Goal: Check status

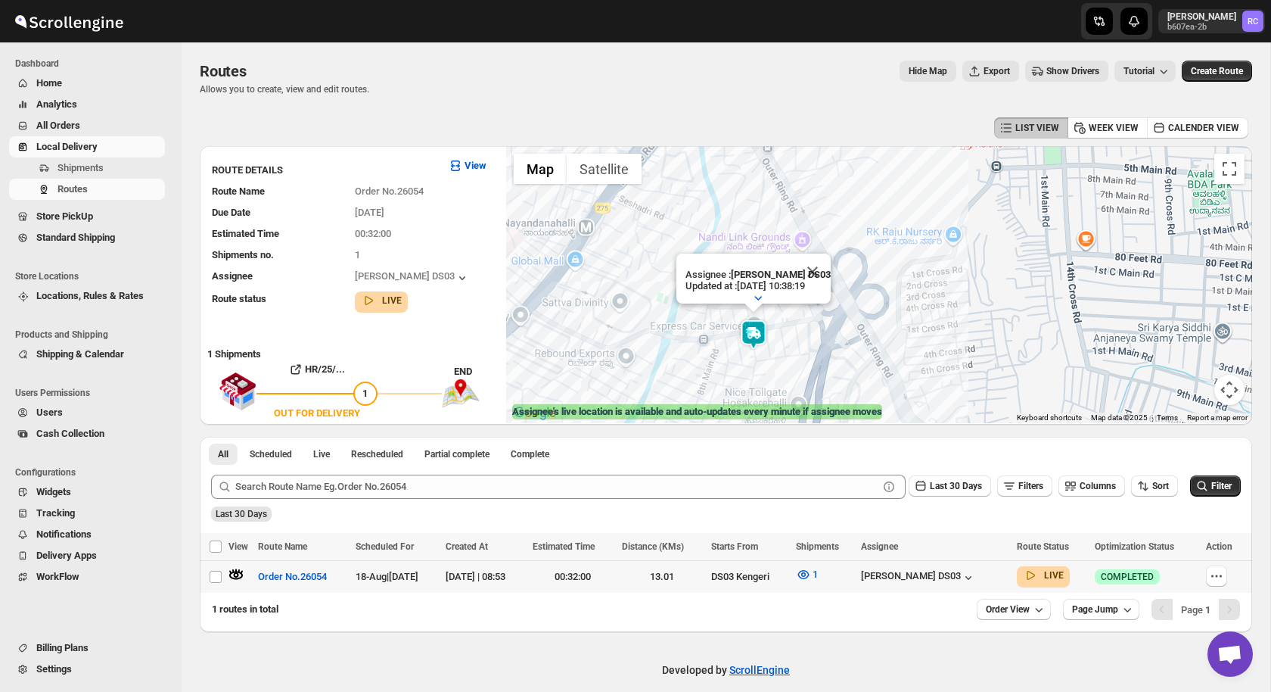
scroll to position [13, 0]
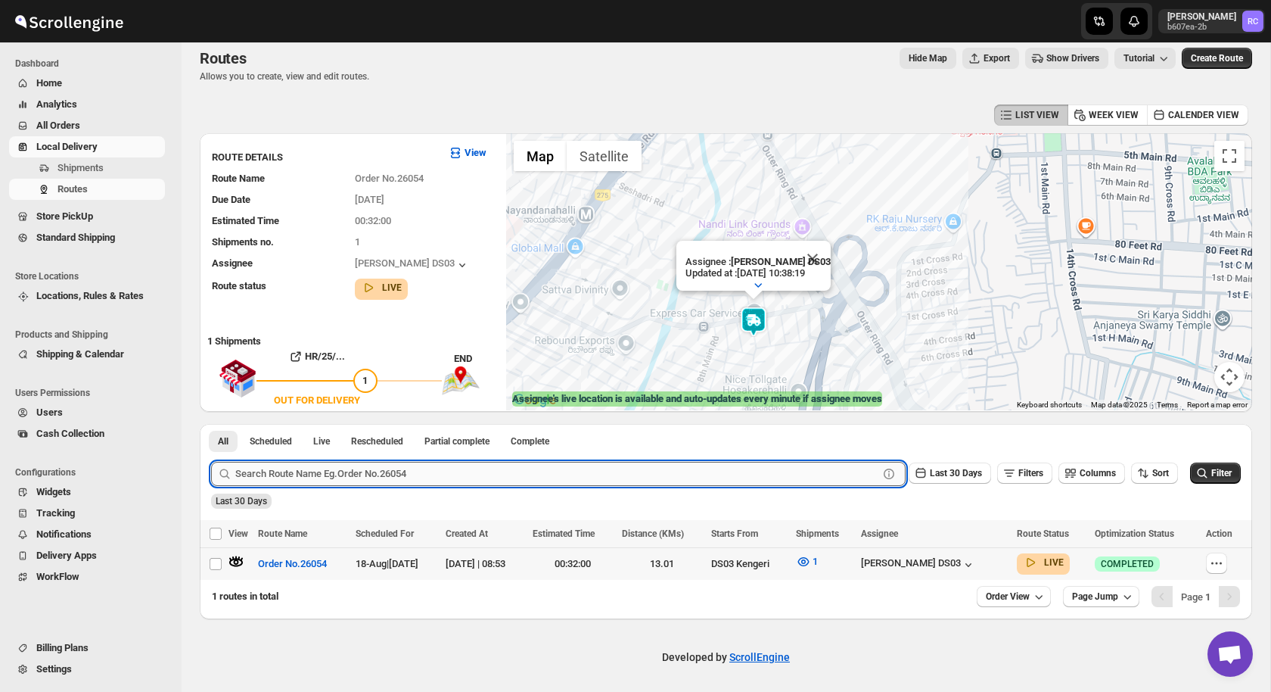
click at [283, 468] on input "text" at bounding box center [556, 474] width 643 height 24
paste input "26100"
type input "26100"
click button "Submit" at bounding box center [232, 432] width 43 height 16
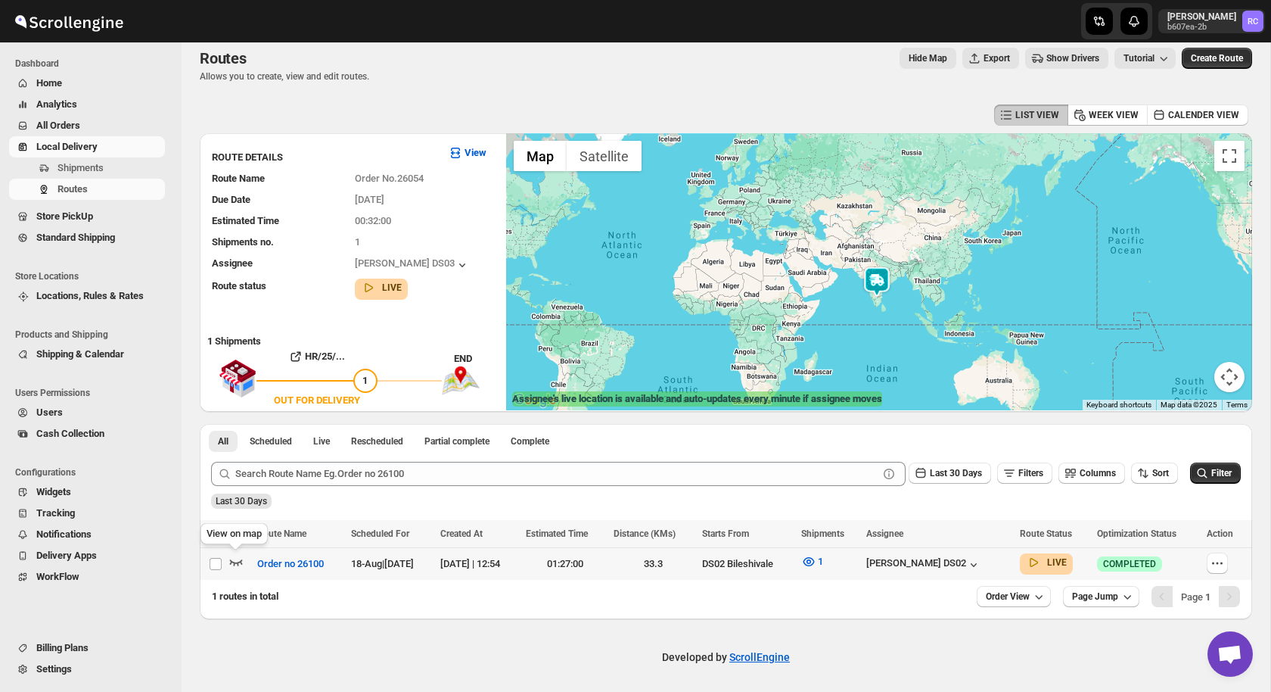
click at [238, 564] on icon "button" at bounding box center [236, 562] width 13 height 6
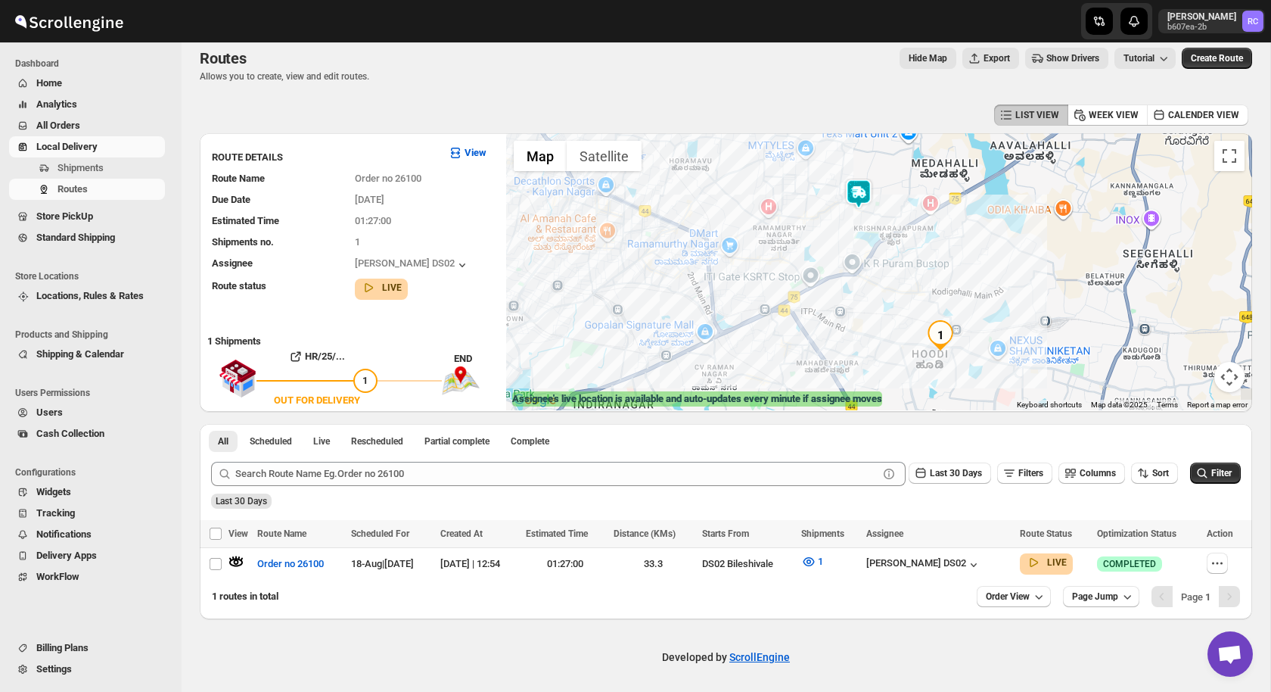
drag, startPoint x: 1001, startPoint y: 305, endPoint x: 956, endPoint y: 271, distance: 56.1
click at [956, 271] on div at bounding box center [879, 271] width 746 height 277
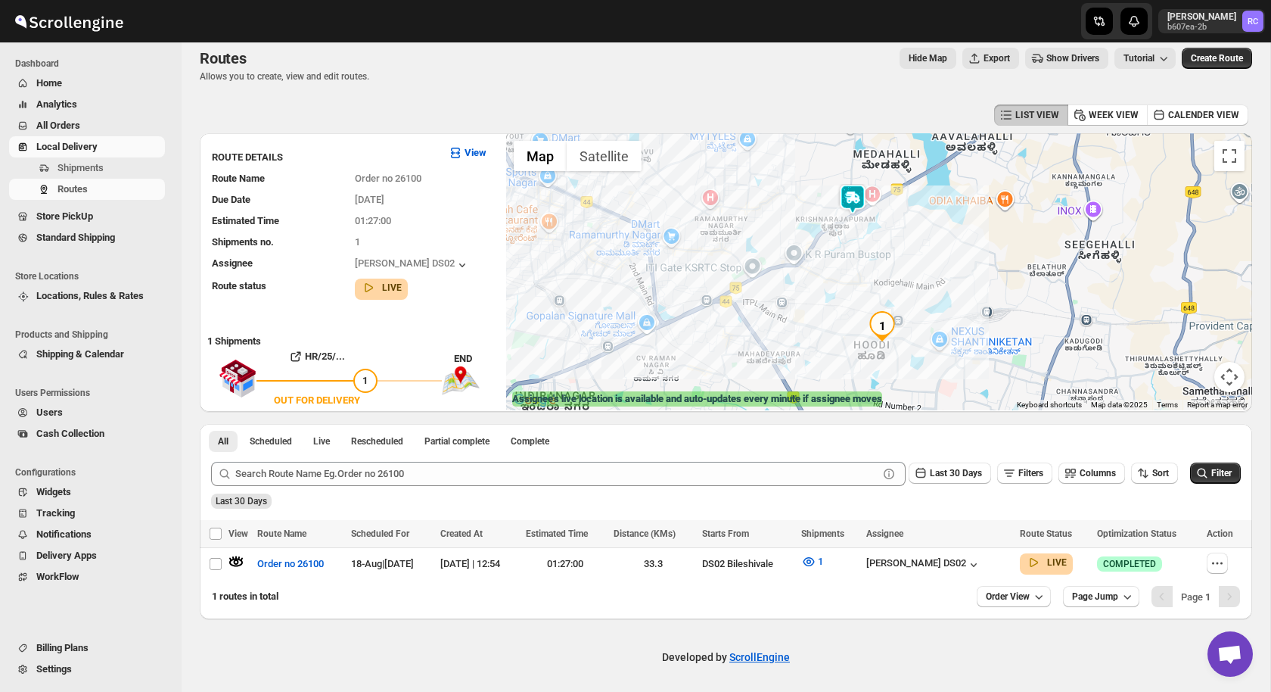
drag, startPoint x: 946, startPoint y: 299, endPoint x: 884, endPoint y: 285, distance: 62.8
click at [884, 285] on div at bounding box center [879, 271] width 746 height 277
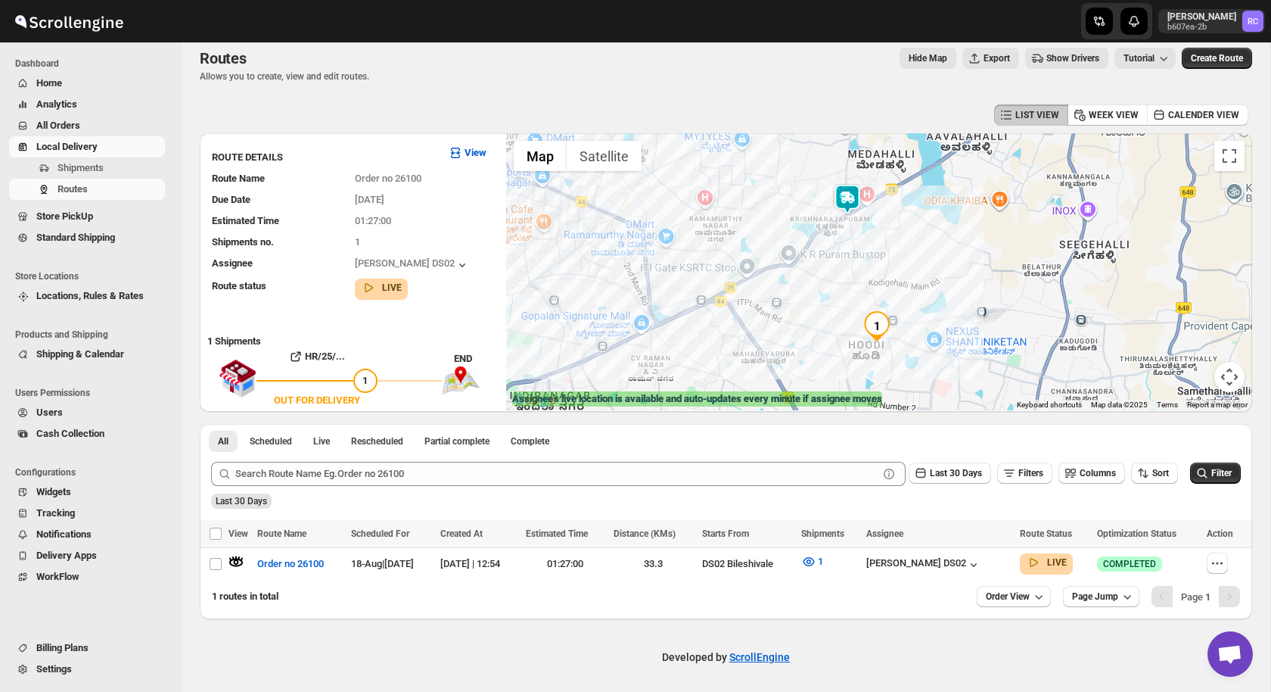
click at [847, 200] on img at bounding box center [847, 199] width 30 height 30
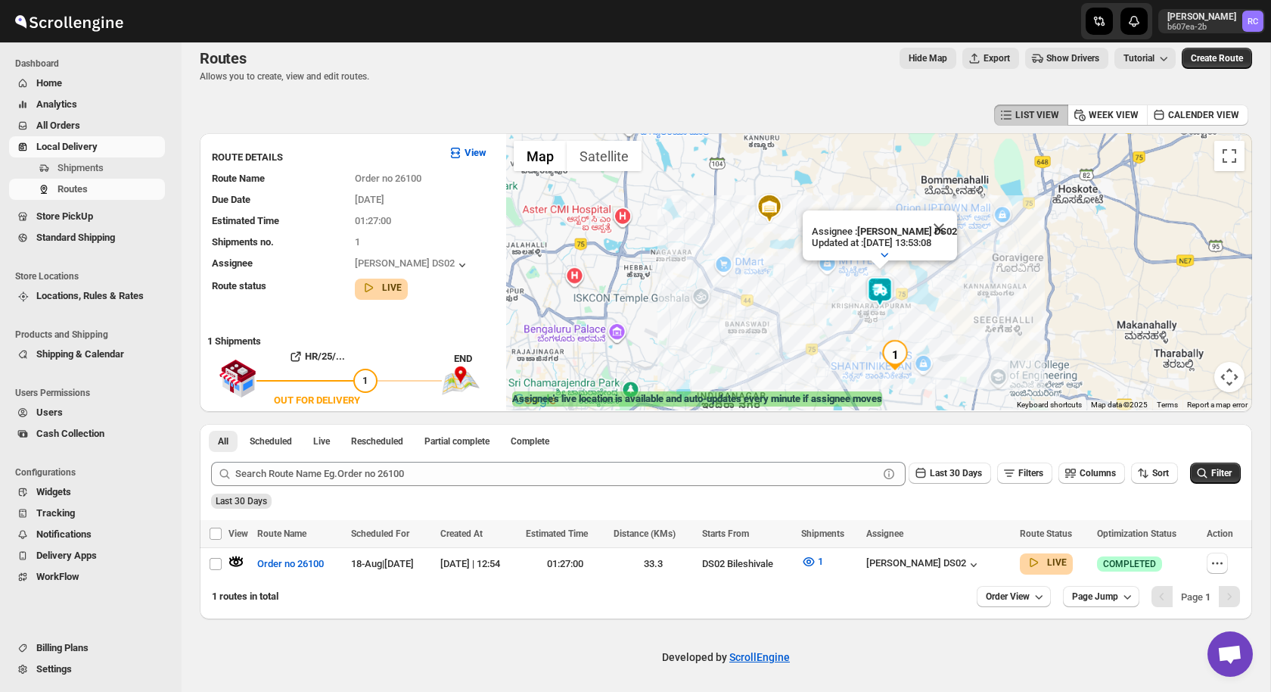
drag, startPoint x: 912, startPoint y: 337, endPoint x: 853, endPoint y: 268, distance: 91.3
click at [853, 268] on div "Assignee : [PERSON_NAME] DS02 Updated at : [DATE] 13:53:08 Duty mode Enabled Ba…" at bounding box center [879, 271] width 746 height 277
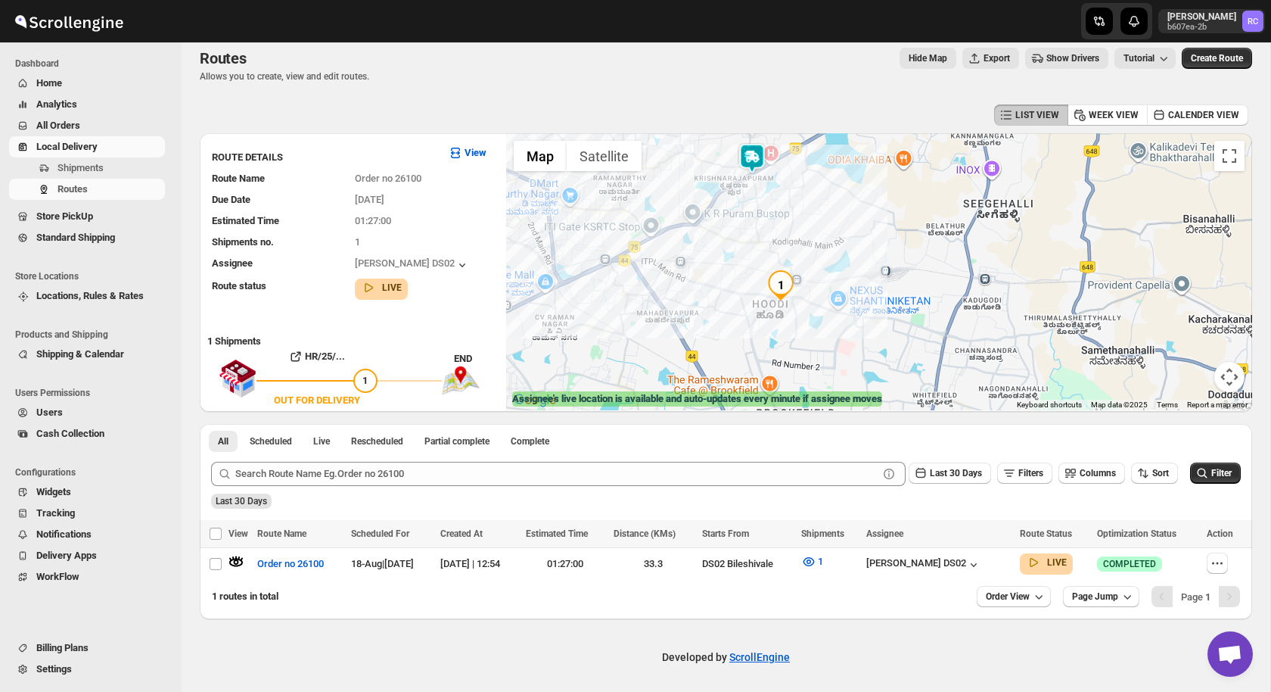
drag, startPoint x: 760, startPoint y: 203, endPoint x: 760, endPoint y: 258, distance: 55.2
click at [760, 260] on div "Assignee : [PERSON_NAME] DS02 Updated at : [DATE] 13:53:08 Duty mode Enabled Ba…" at bounding box center [879, 271] width 746 height 277
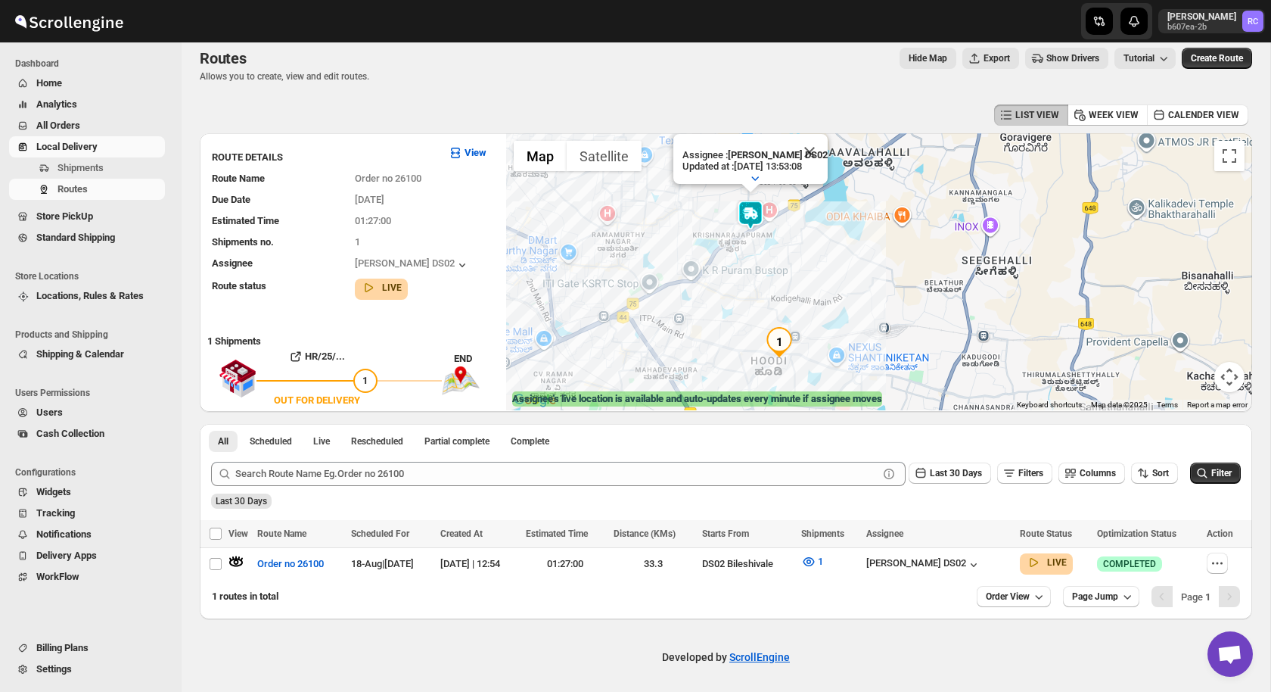
drag, startPoint x: 894, startPoint y: 315, endPoint x: 891, endPoint y: 325, distance: 10.1
click at [891, 325] on div "Assignee : [PERSON_NAME] DS02 Updated at : [DATE] 13:53:08 Duty mode Enabled Ba…" at bounding box center [879, 271] width 746 height 277
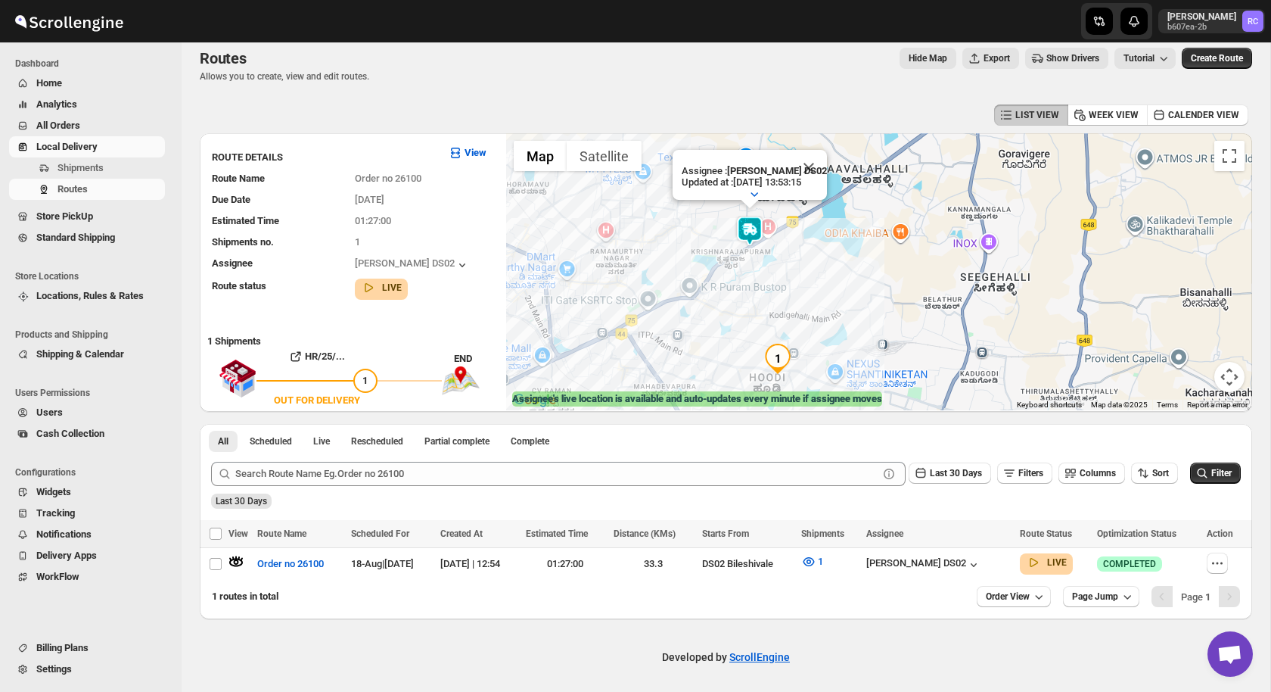
drag, startPoint x: 858, startPoint y: 374, endPoint x: 853, endPoint y: 343, distance: 30.6
click at [853, 343] on div "Assignee : [PERSON_NAME] DS02 Updated at : [DATE] 13:53:15 Duty mode Enabled Ba…" at bounding box center [879, 271] width 746 height 277
